Goal: Task Accomplishment & Management: Manage account settings

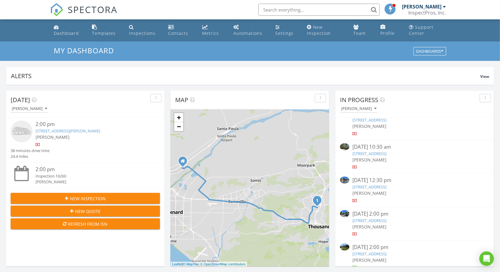
scroll to position [17, 0]
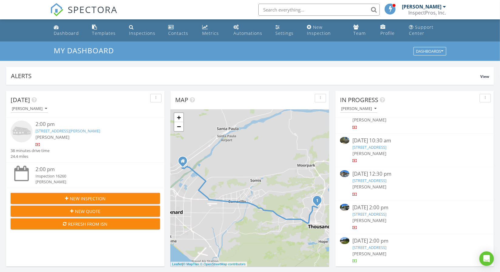
click at [371, 248] on link "[STREET_ADDRESS]" at bounding box center [369, 247] width 34 height 5
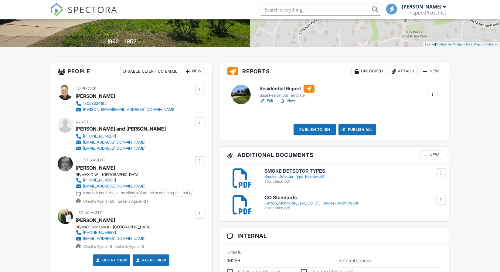
click at [269, 100] on link "Edit" at bounding box center [266, 101] width 14 height 6
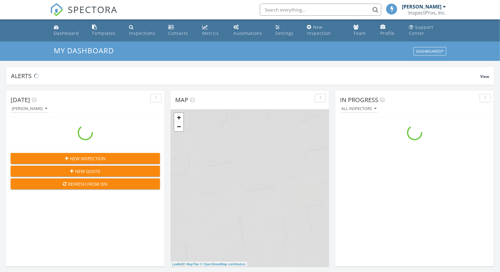
scroll to position [562, 510]
